Goal: Navigation & Orientation: Find specific page/section

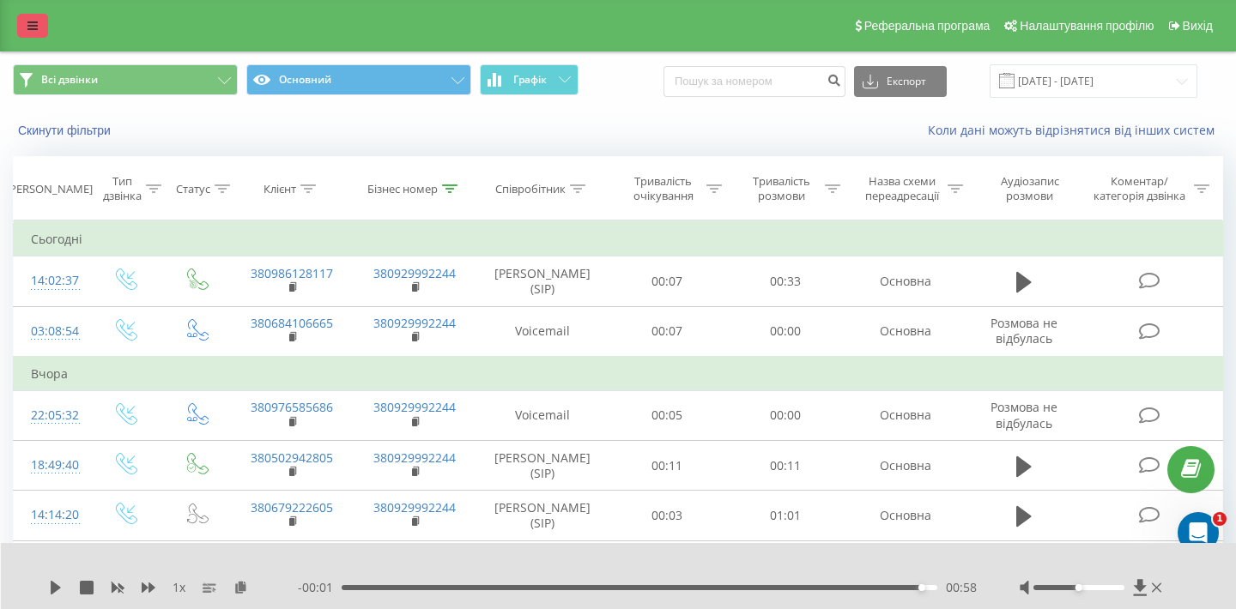
click at [36, 27] on link at bounding box center [32, 26] width 31 height 24
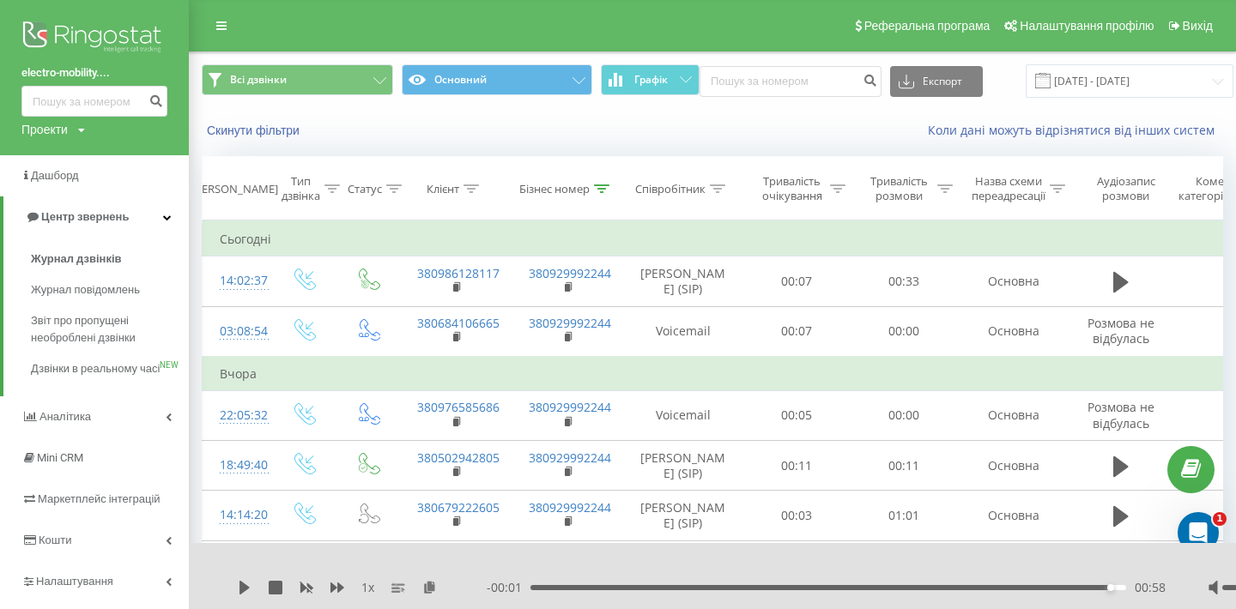
click at [71, 71] on link "electro-mobility...." at bounding box center [94, 72] width 146 height 17
click at [64, 124] on div "Проекти" at bounding box center [44, 129] width 46 height 17
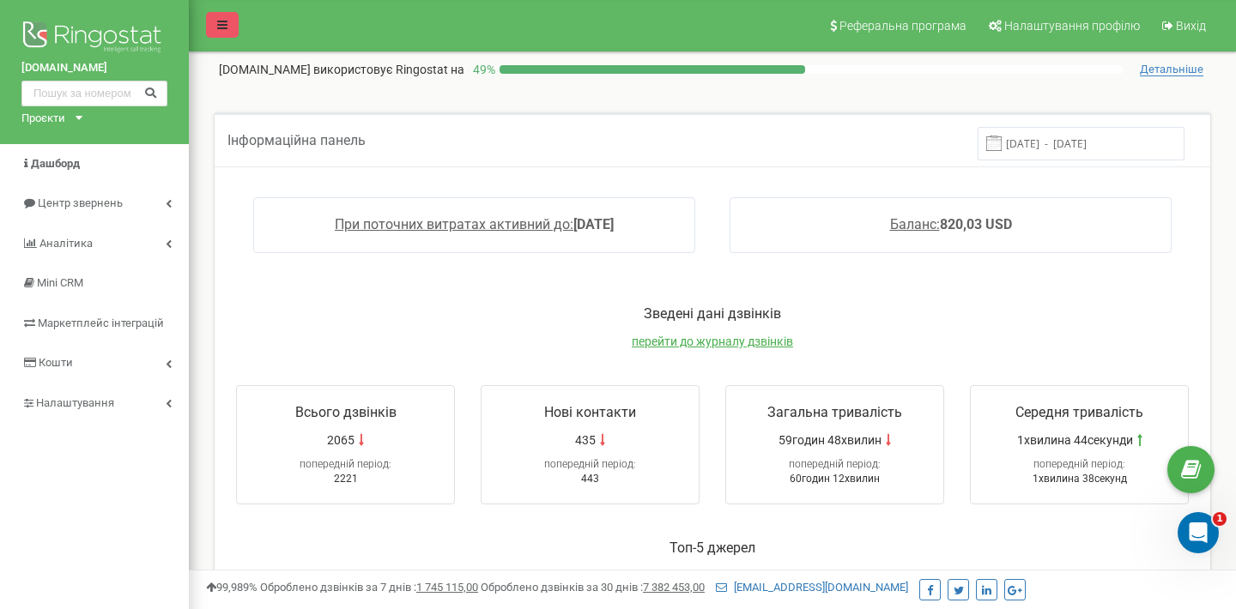
click at [224, 21] on icon at bounding box center [222, 25] width 10 height 12
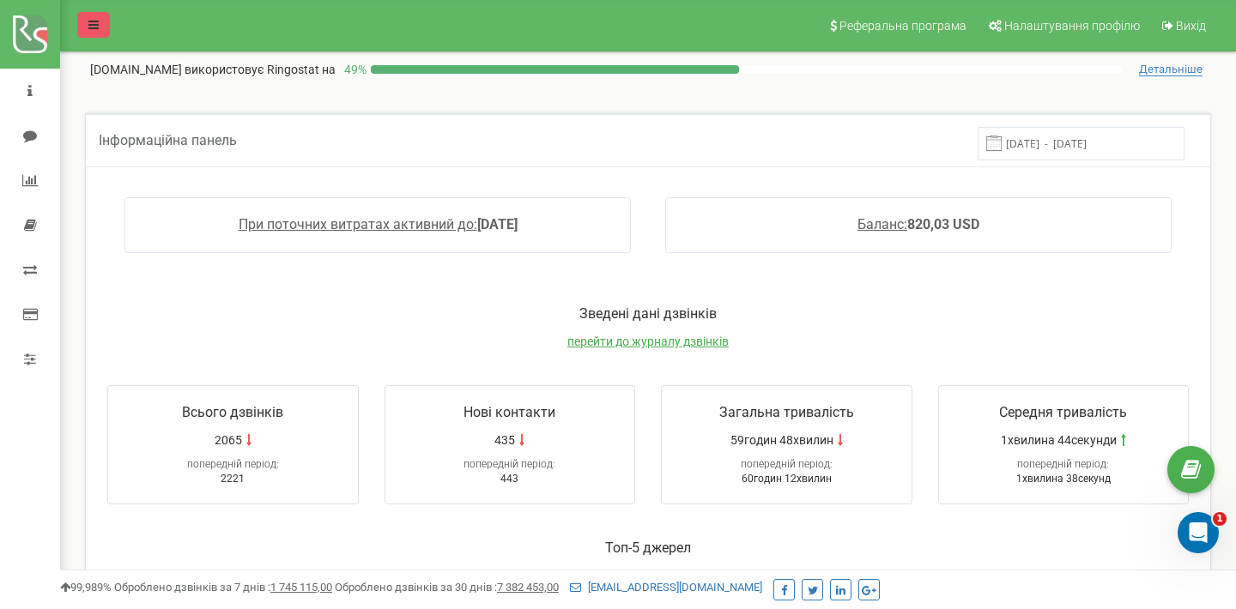
click at [92, 29] on icon at bounding box center [93, 25] width 10 height 12
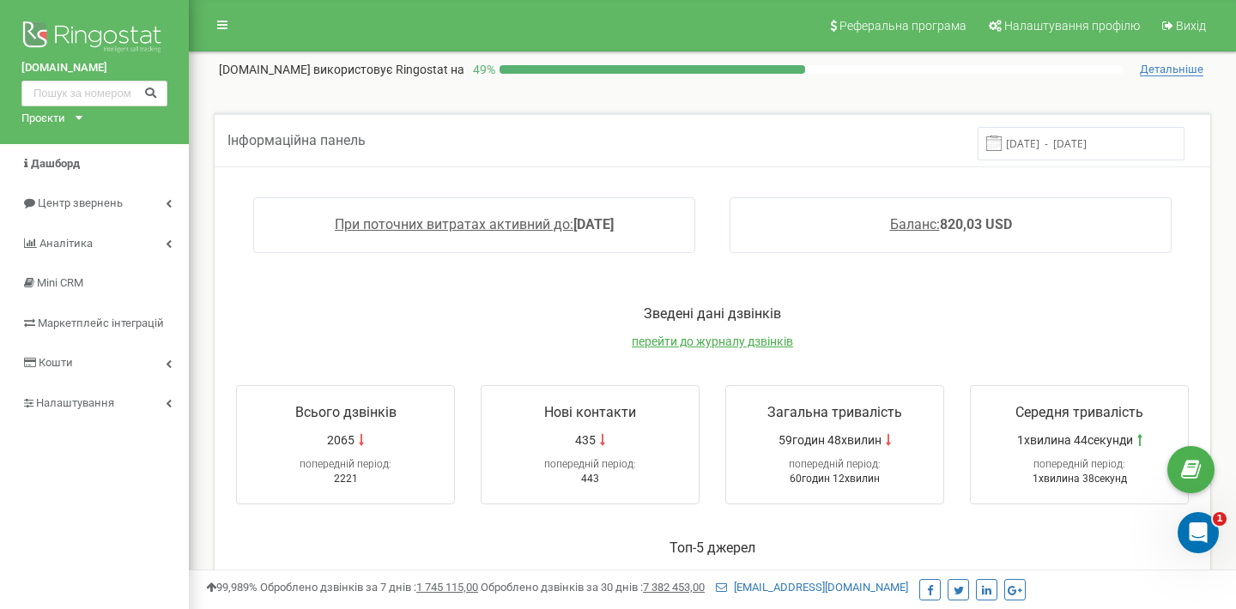
click at [77, 118] on icon at bounding box center [79, 118] width 7 height 4
click at [76, 151] on div "[DOMAIN_NAME]" at bounding box center [110, 160] width 176 height 22
click at [78, 116] on icon at bounding box center [79, 118] width 7 height 4
click at [61, 142] on link "[PERSON_NAME][DOMAIN_NAME]" at bounding box center [110, 138] width 156 height 9
